Goal: Find specific page/section: Find specific page/section

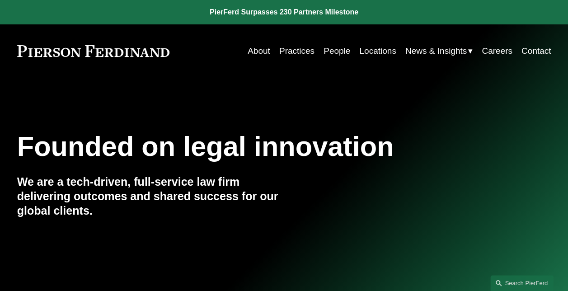
click at [326, 49] on link "People" at bounding box center [337, 51] width 27 height 17
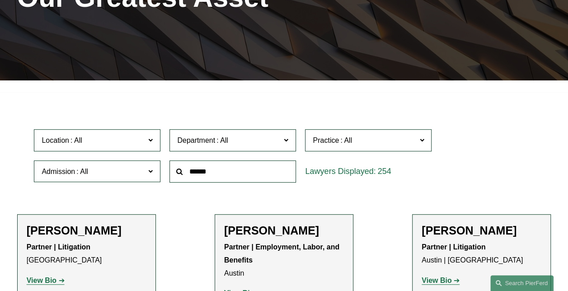
scroll to position [181, 0]
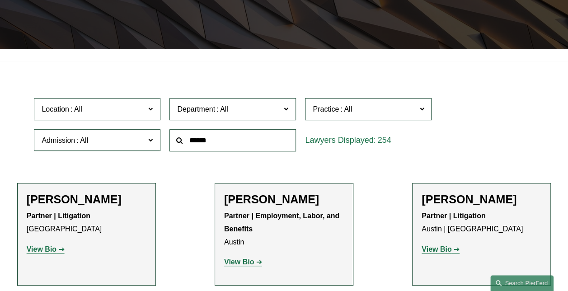
click at [290, 112] on label "Department" at bounding box center [233, 109] width 127 height 22
click at [0, 0] on link "Corporate" at bounding box center [0, 0] width 0 height 0
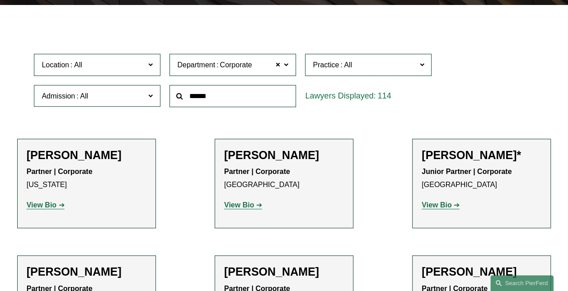
scroll to position [226, 0]
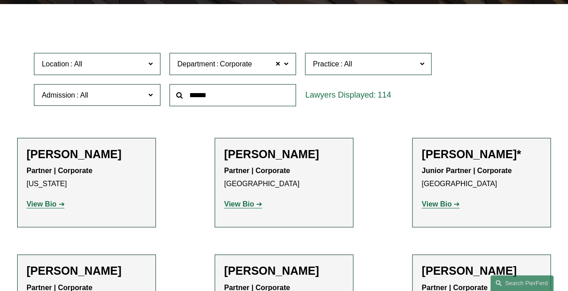
click at [280, 65] on span at bounding box center [277, 64] width 5 height 12
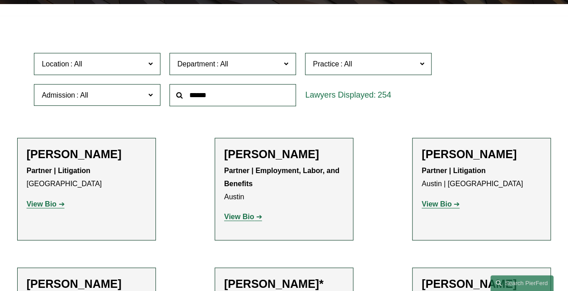
click at [283, 64] on label "Department" at bounding box center [233, 64] width 127 height 22
click at [0, 0] on link "Litigation" at bounding box center [0, 0] width 0 height 0
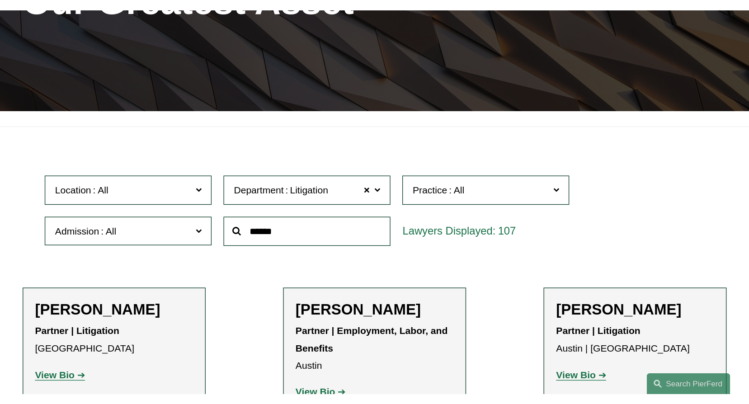
scroll to position [137, 0]
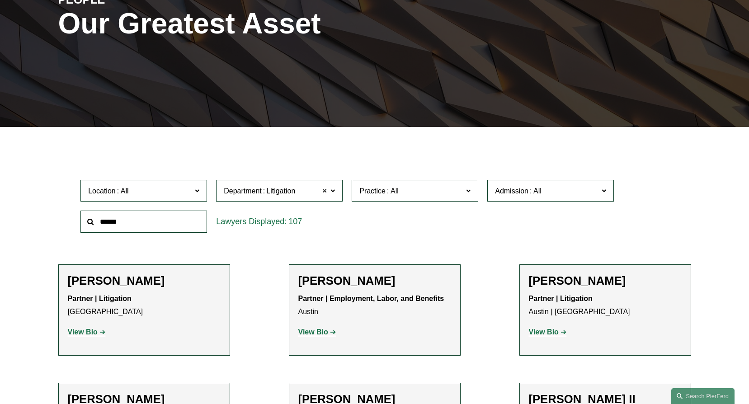
click at [324, 190] on span at bounding box center [324, 191] width 5 height 12
click at [327, 190] on span "Department" at bounding box center [276, 191] width 104 height 12
click at [0, 0] on link "Employment, Labor, and Benefits" at bounding box center [0, 0] width 0 height 0
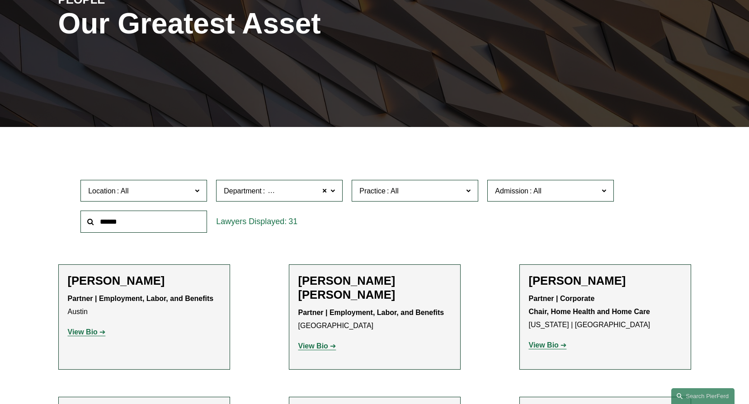
click at [326, 189] on span at bounding box center [324, 191] width 5 height 12
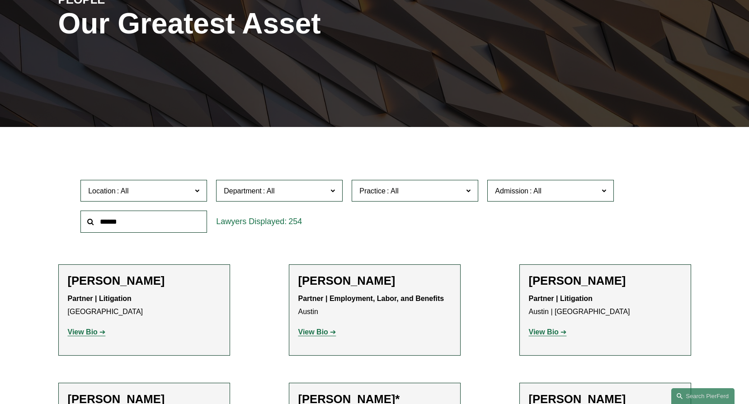
click at [328, 189] on label "Department" at bounding box center [279, 191] width 127 height 22
click at [0, 0] on link "Employment, Labor, and Benefits" at bounding box center [0, 0] width 0 height 0
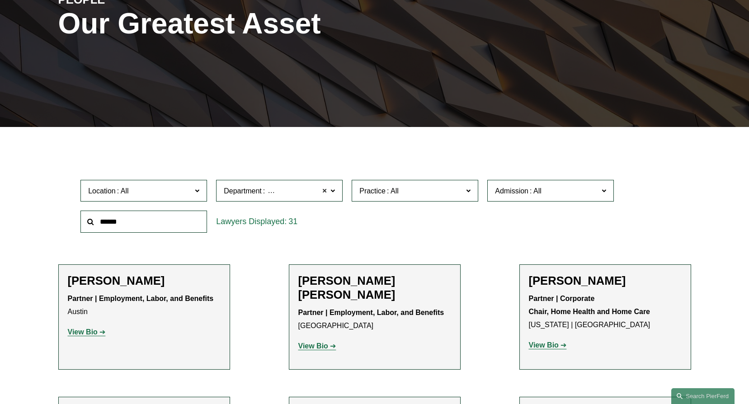
click at [326, 192] on span at bounding box center [324, 191] width 5 height 12
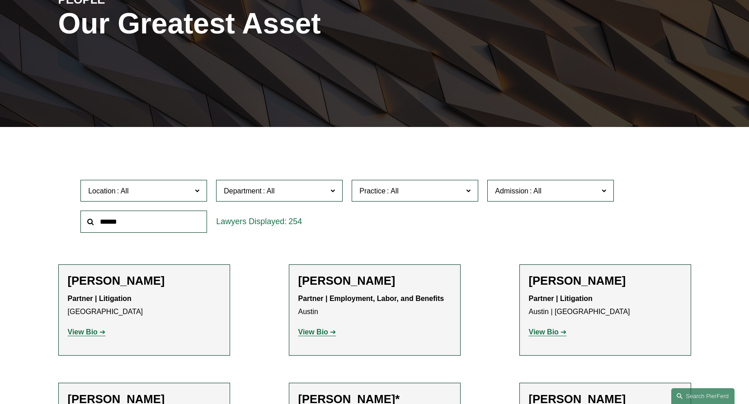
click at [329, 190] on label "Department" at bounding box center [279, 191] width 127 height 22
click at [0, 0] on link "Corporate" at bounding box center [0, 0] width 0 height 0
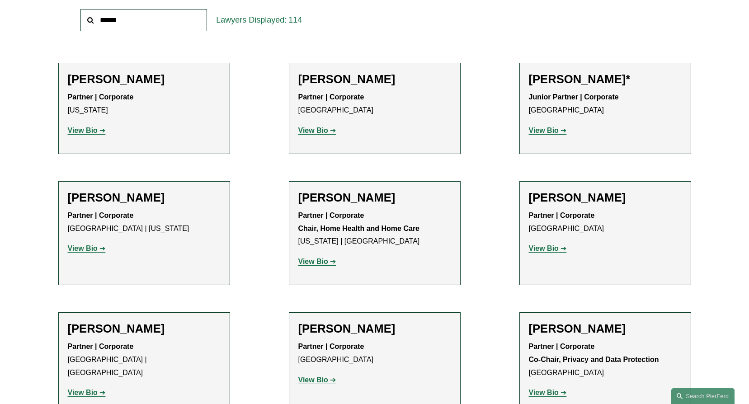
scroll to position [182, 0]
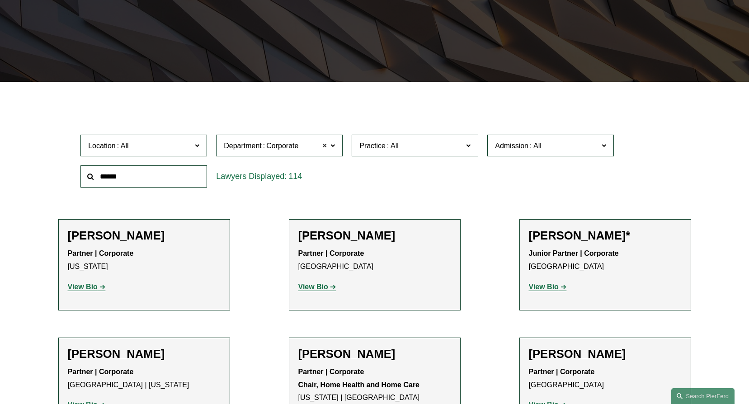
click at [326, 148] on span at bounding box center [324, 146] width 5 height 12
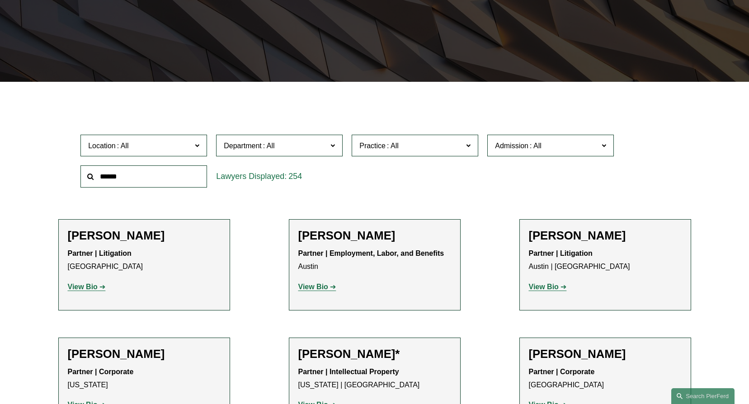
click at [330, 148] on label "Department" at bounding box center [279, 146] width 127 height 22
click at [0, 0] on link "Intellectual Property" at bounding box center [0, 0] width 0 height 0
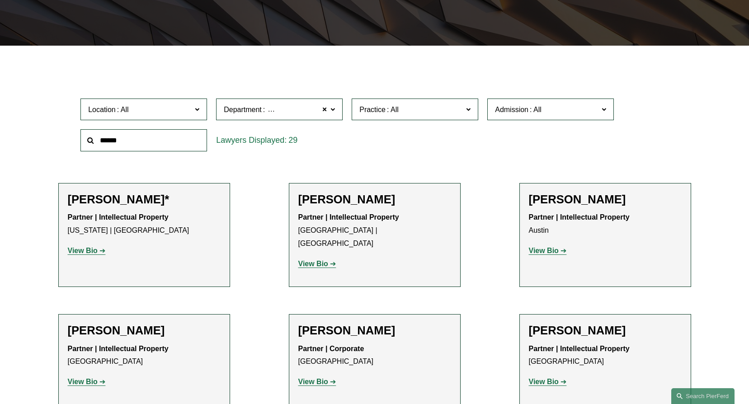
scroll to position [226, 0]
